Goal: Find specific page/section: Find specific page/section

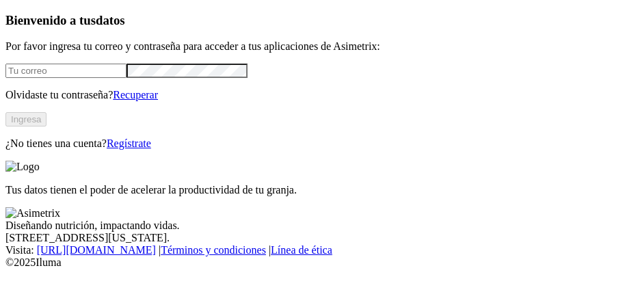
type input "[EMAIL_ADDRESS][PERSON_NAME][DOMAIN_NAME]"
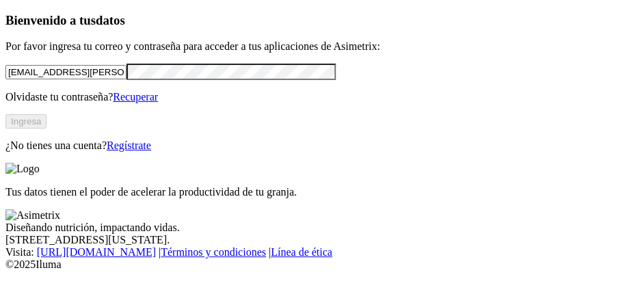
click at [47, 129] on button "Ingresa" at bounding box center [25, 121] width 41 height 14
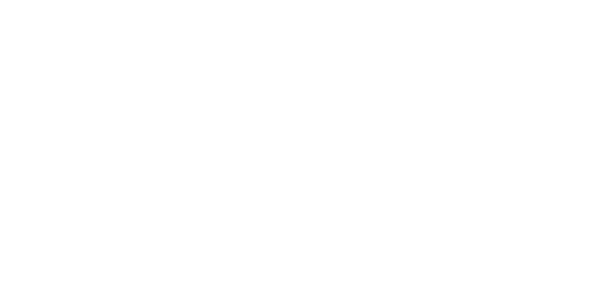
scroll to position [7, 0]
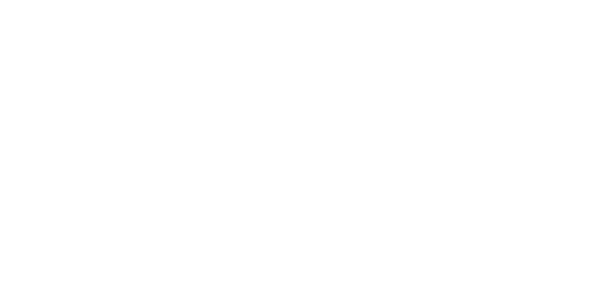
scroll to position [7, 0]
